Goal: Information Seeking & Learning: Learn about a topic

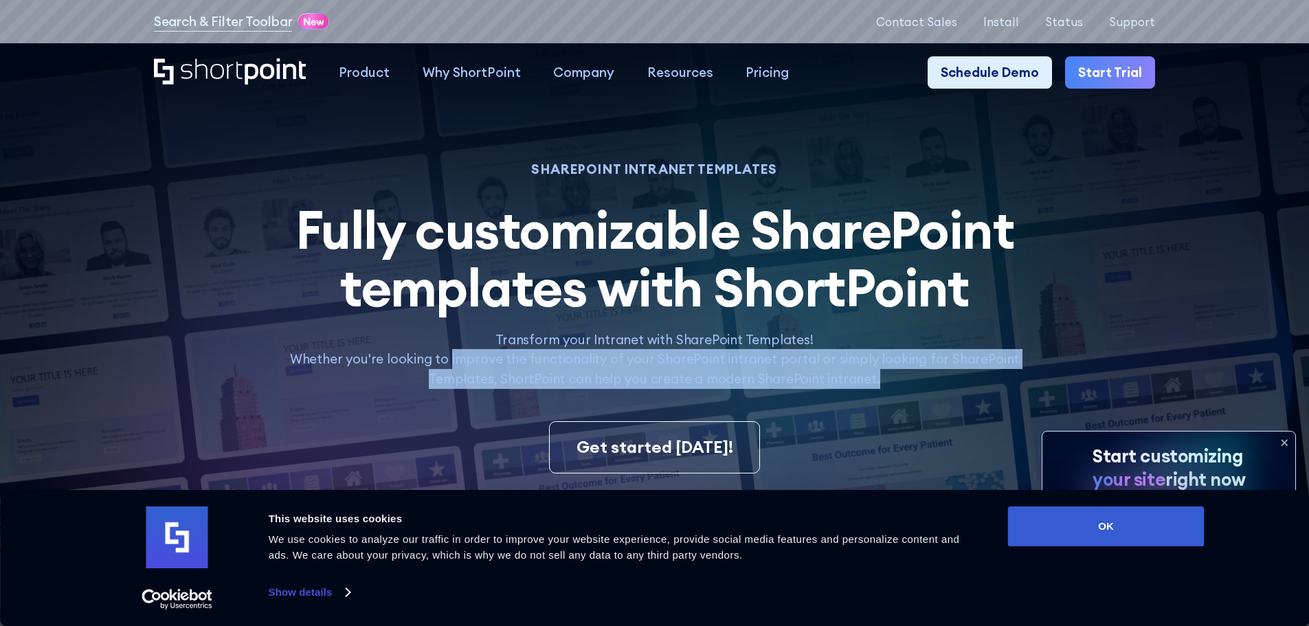
drag, startPoint x: 473, startPoint y: 367, endPoint x: 960, endPoint y: 377, distance: 487.3
click at [960, 377] on p "Transform your Intranet with SharePoint Templates! Whether you're looking to im…" at bounding box center [653, 359] width 765 height 59
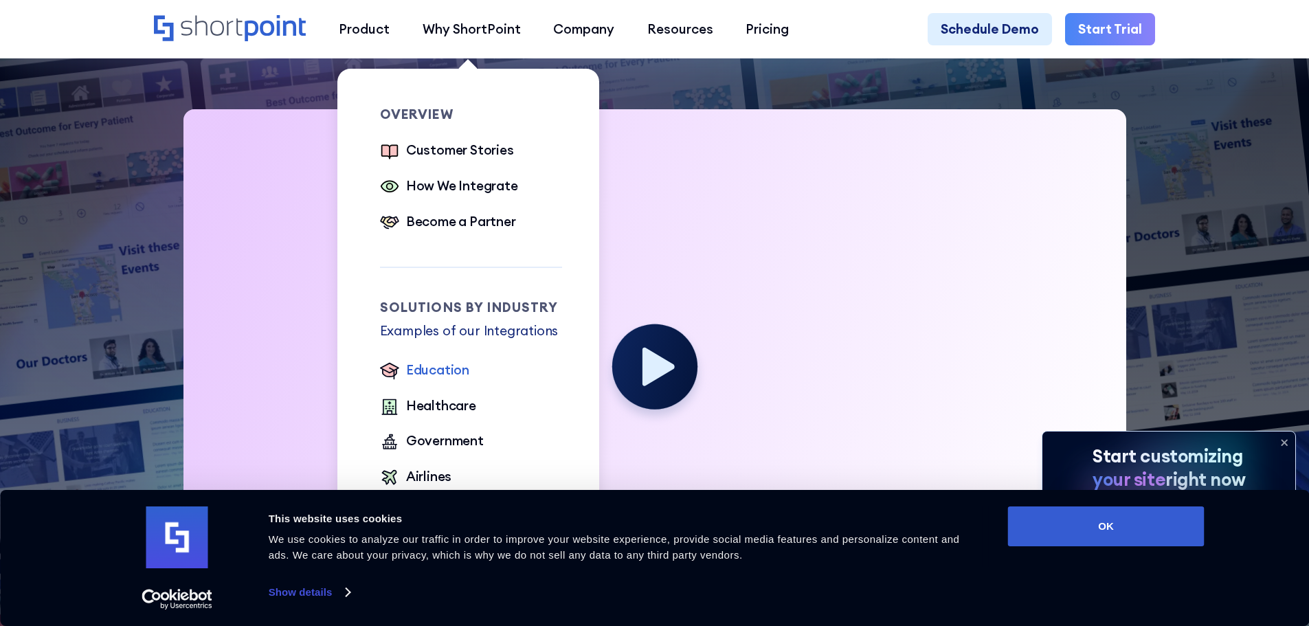
scroll to position [481, 0]
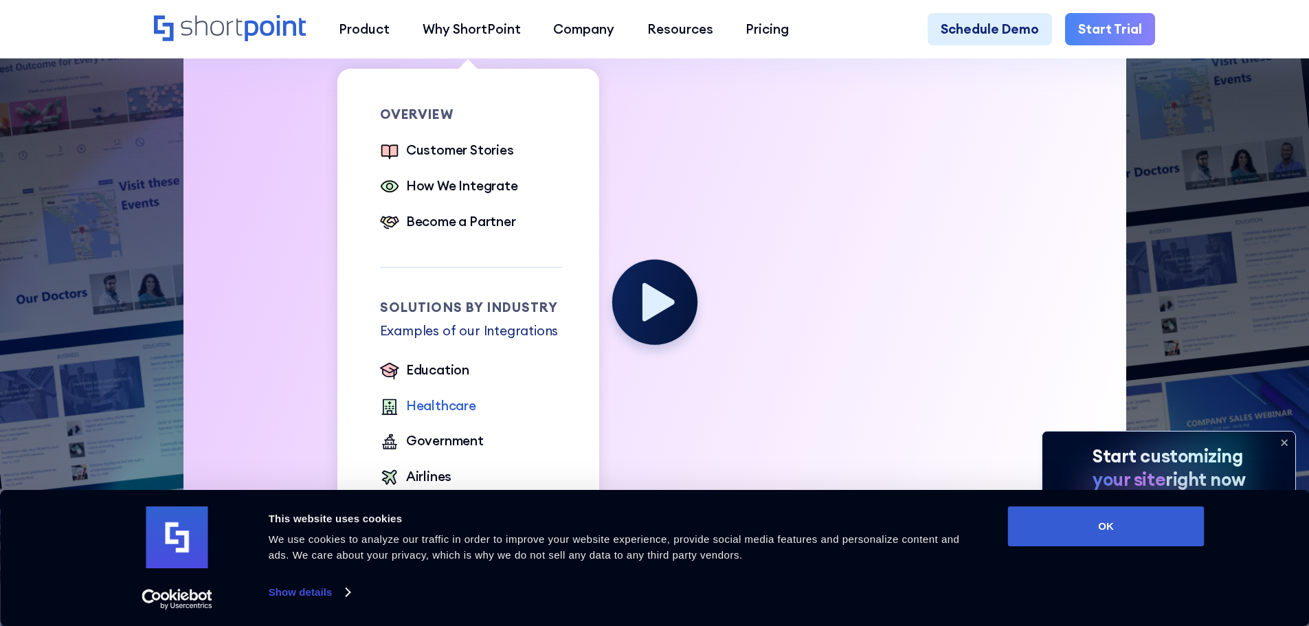
click at [443, 405] on div "Healthcare" at bounding box center [441, 406] width 70 height 20
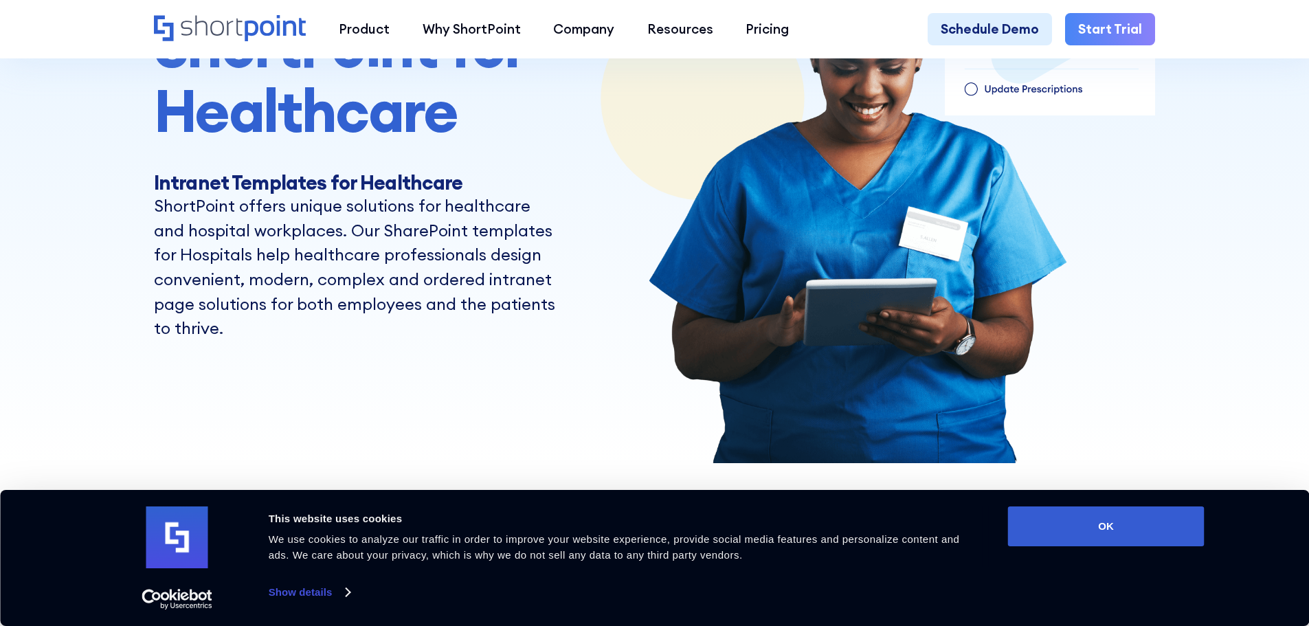
scroll to position [275, 0]
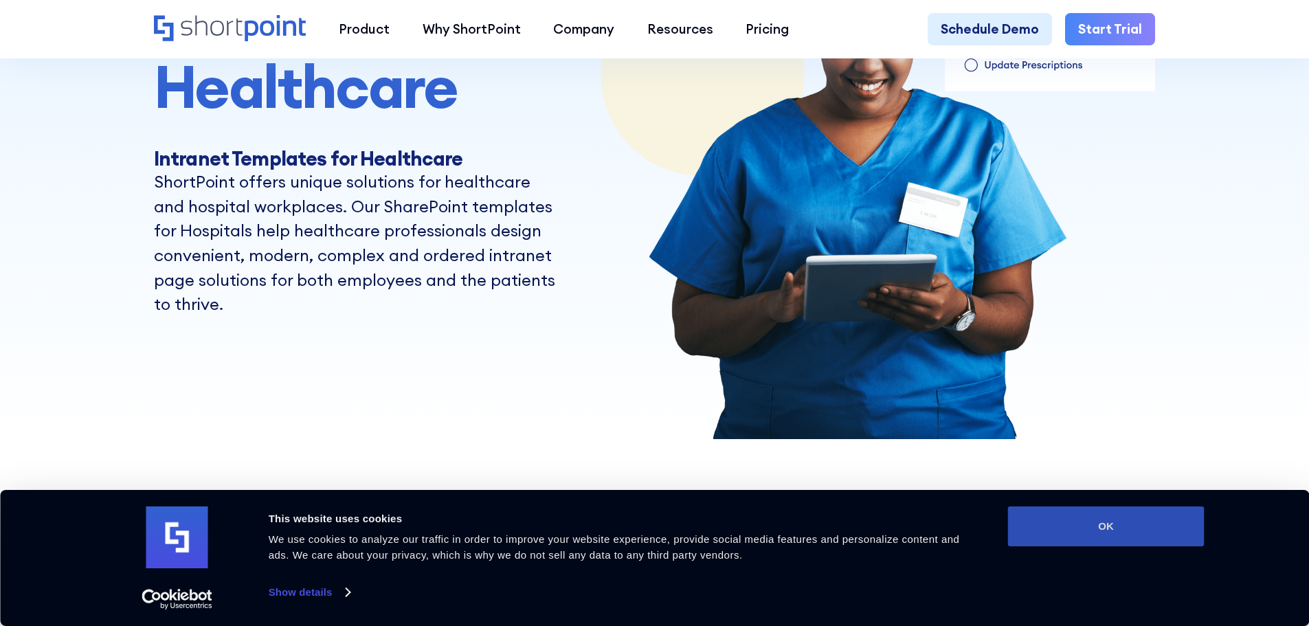
click at [1064, 538] on button "OK" at bounding box center [1106, 526] width 197 height 40
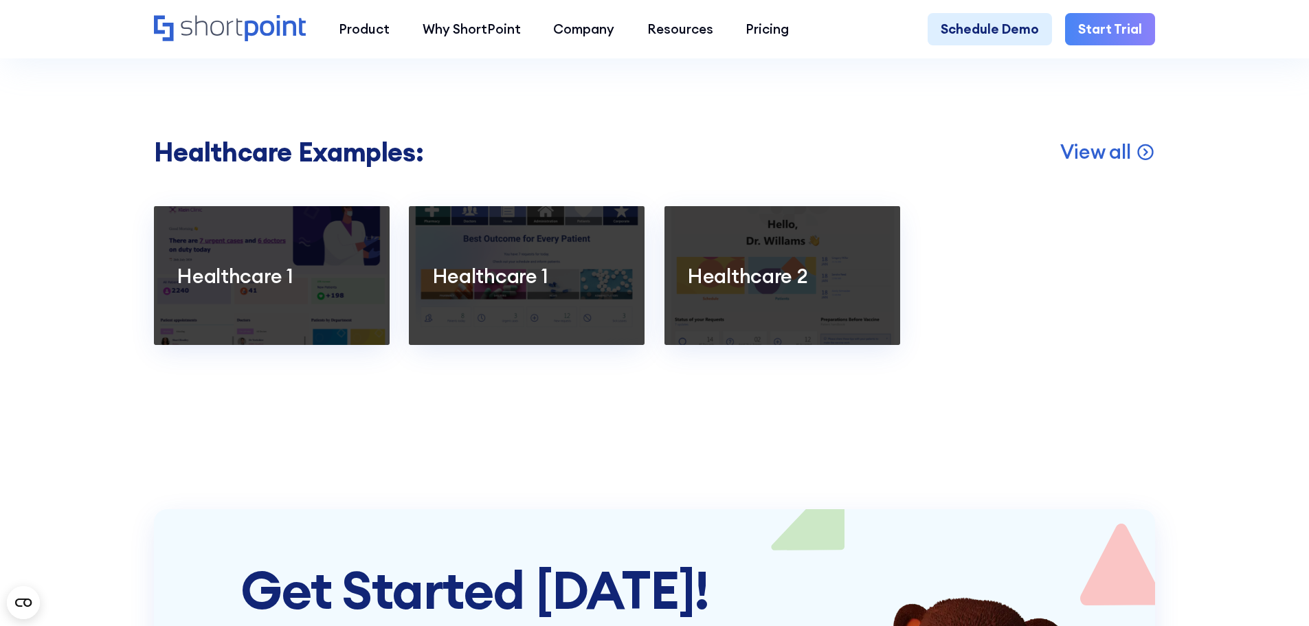
scroll to position [2680, 0]
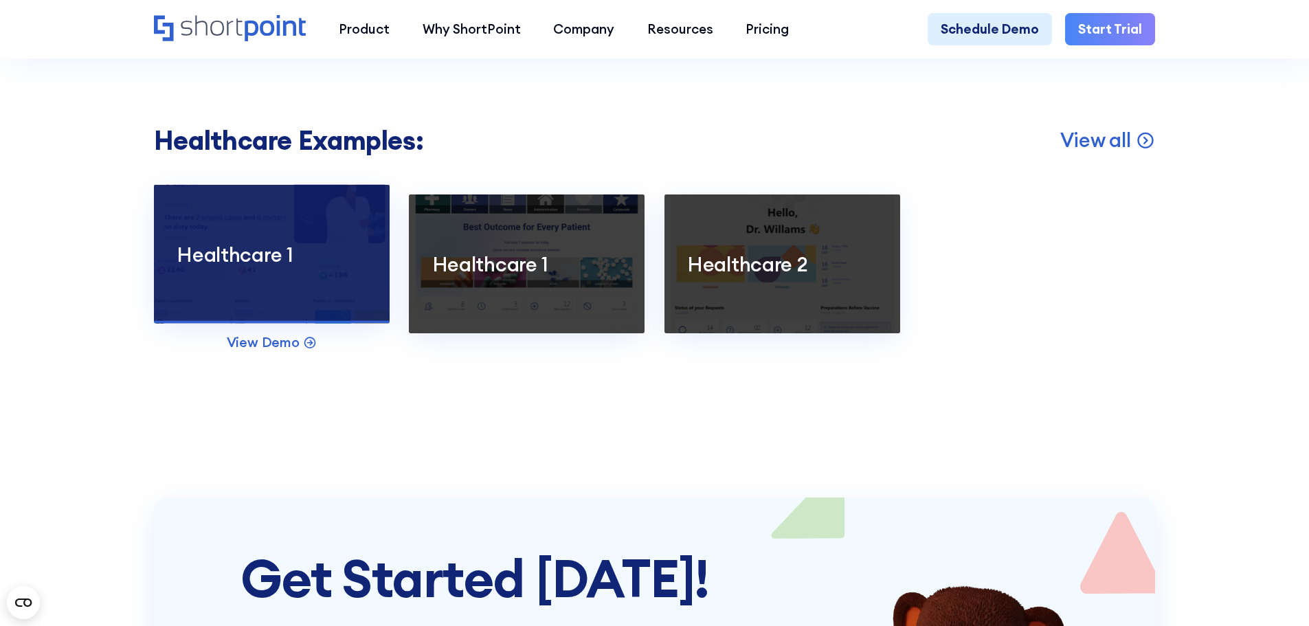
click at [288, 320] on div at bounding box center [272, 254] width 236 height 139
